Goal: Task Accomplishment & Management: Use online tool/utility

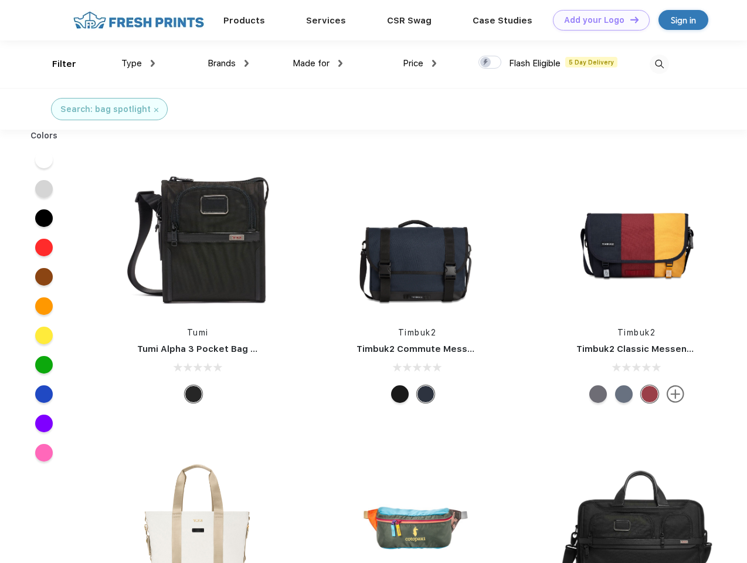
click at [597, 20] on link "Add your Logo Design Tool" at bounding box center [601, 20] width 97 height 21
click at [0, 0] on div "Design Tool" at bounding box center [0, 0] width 0 height 0
click at [629, 19] on link "Add your Logo Design Tool" at bounding box center [601, 20] width 97 height 21
click at [56, 64] on div "Filter" at bounding box center [64, 63] width 24 height 13
click at [138, 63] on span "Type" at bounding box center [131, 63] width 21 height 11
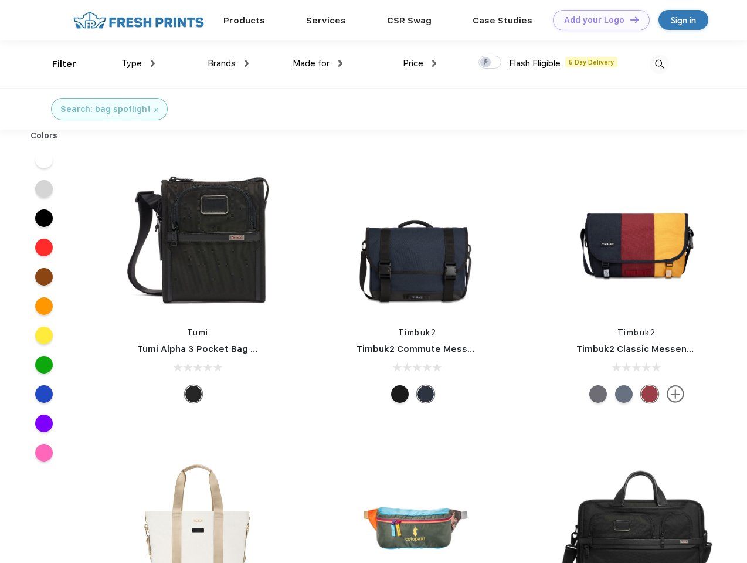
click at [228, 63] on span "Brands" at bounding box center [222, 63] width 28 height 11
click at [318, 63] on span "Made for" at bounding box center [311, 63] width 37 height 11
click at [420, 63] on span "Price" at bounding box center [413, 63] width 21 height 11
click at [490, 63] on div at bounding box center [490, 62] width 23 height 13
click at [486, 63] on input "checkbox" at bounding box center [483, 59] width 8 height 8
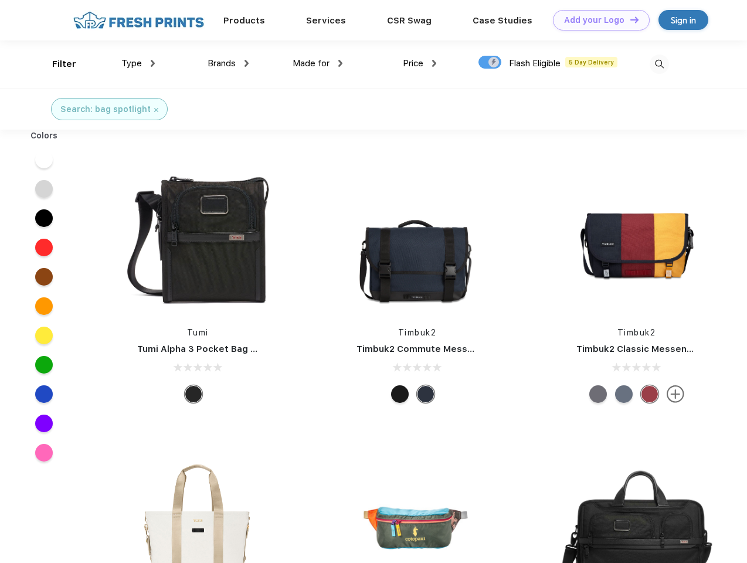
click at [659, 64] on img at bounding box center [659, 64] width 19 height 19
